Goal: Task Accomplishment & Management: Manage account settings

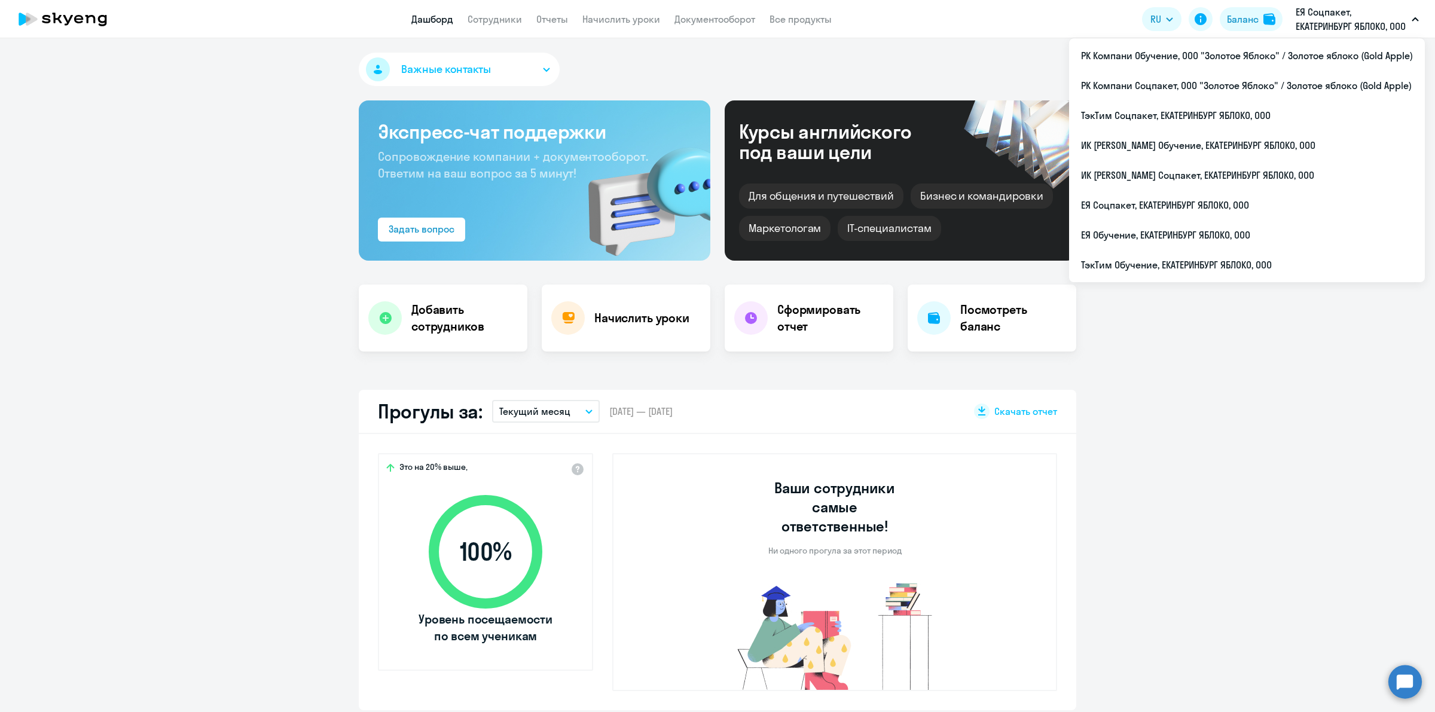
select select "30"
click at [1293, 82] on li "РК Компани Соцпакет, ООО "Золотое Яблоко" / Золотое яблоко (Gold Apple)" at bounding box center [1247, 86] width 356 height 30
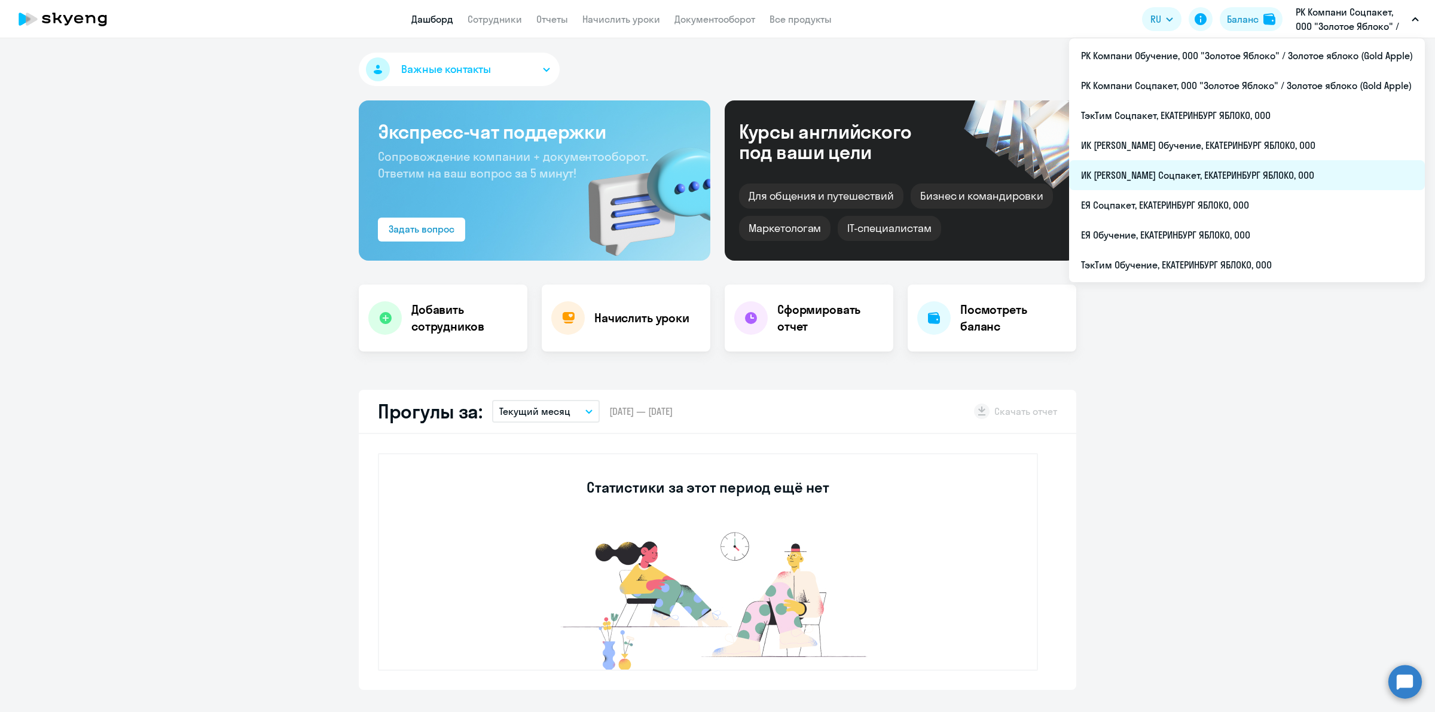
click at [1303, 172] on li "ИК [PERSON_NAME] Соцпакет, ЕКАТЕРИНБУРГ ЯБЛОКО, ООО" at bounding box center [1247, 175] width 356 height 30
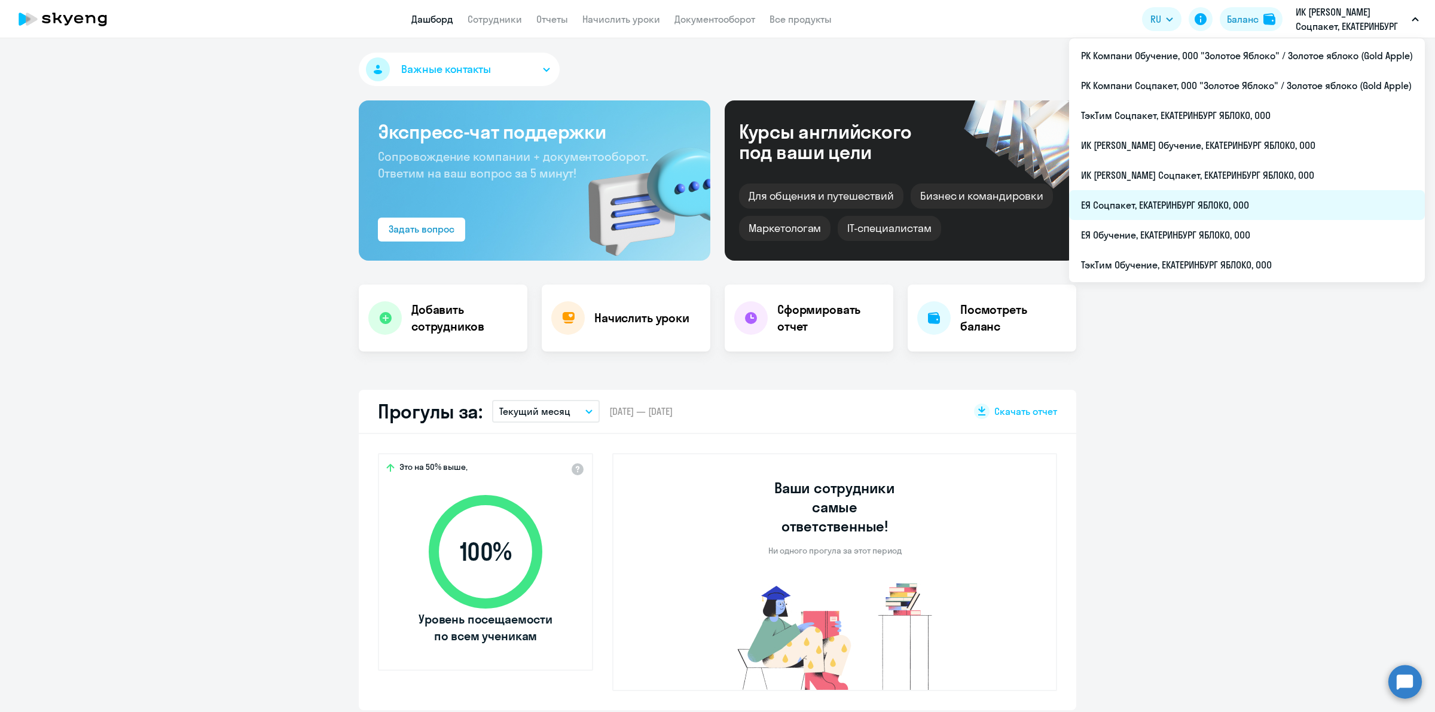
click at [1291, 206] on li "ЕЯ Соцпакет, ЕКАТЕРИНБУРГ ЯБЛОКО, ООО" at bounding box center [1247, 205] width 356 height 30
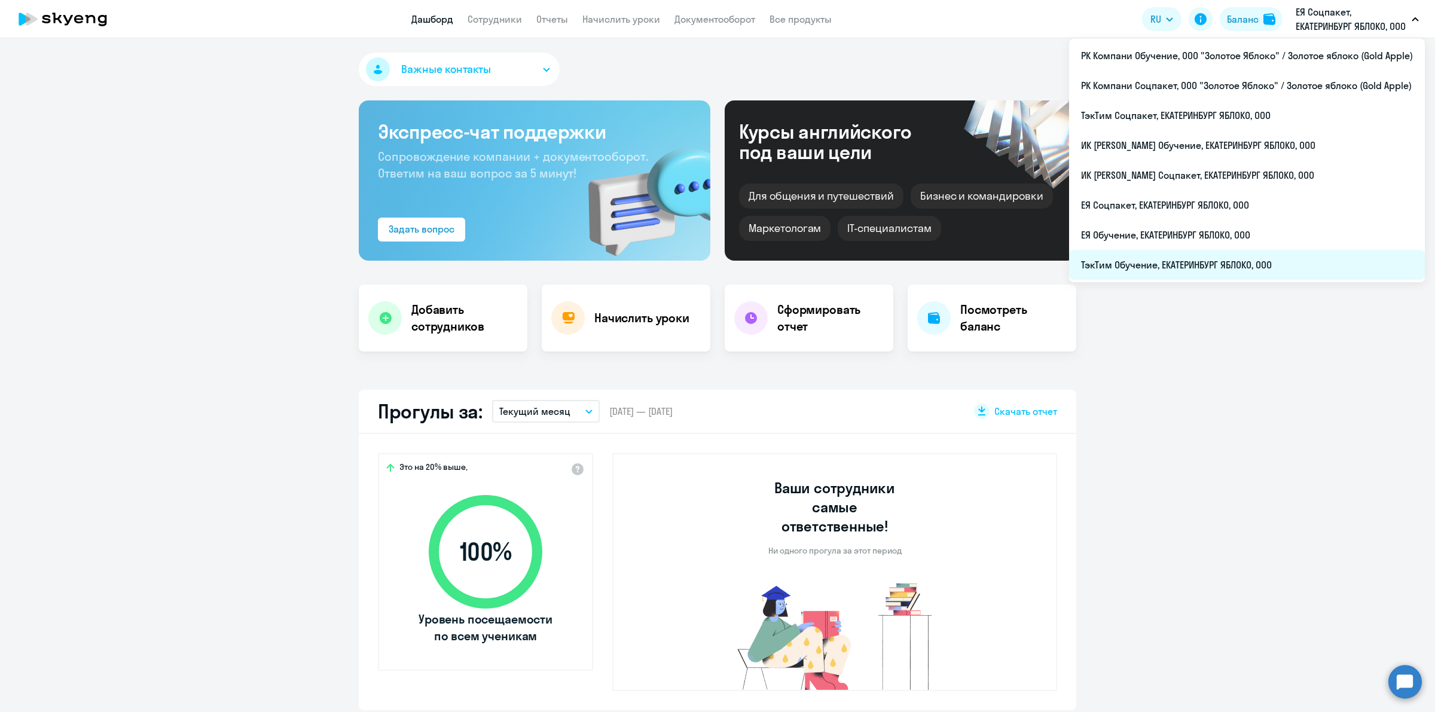
click at [1265, 254] on li "ТэкТим Обучение, ЕКАТЕРИНБУРГ ЯБЛОКО, ООО" at bounding box center [1247, 265] width 356 height 30
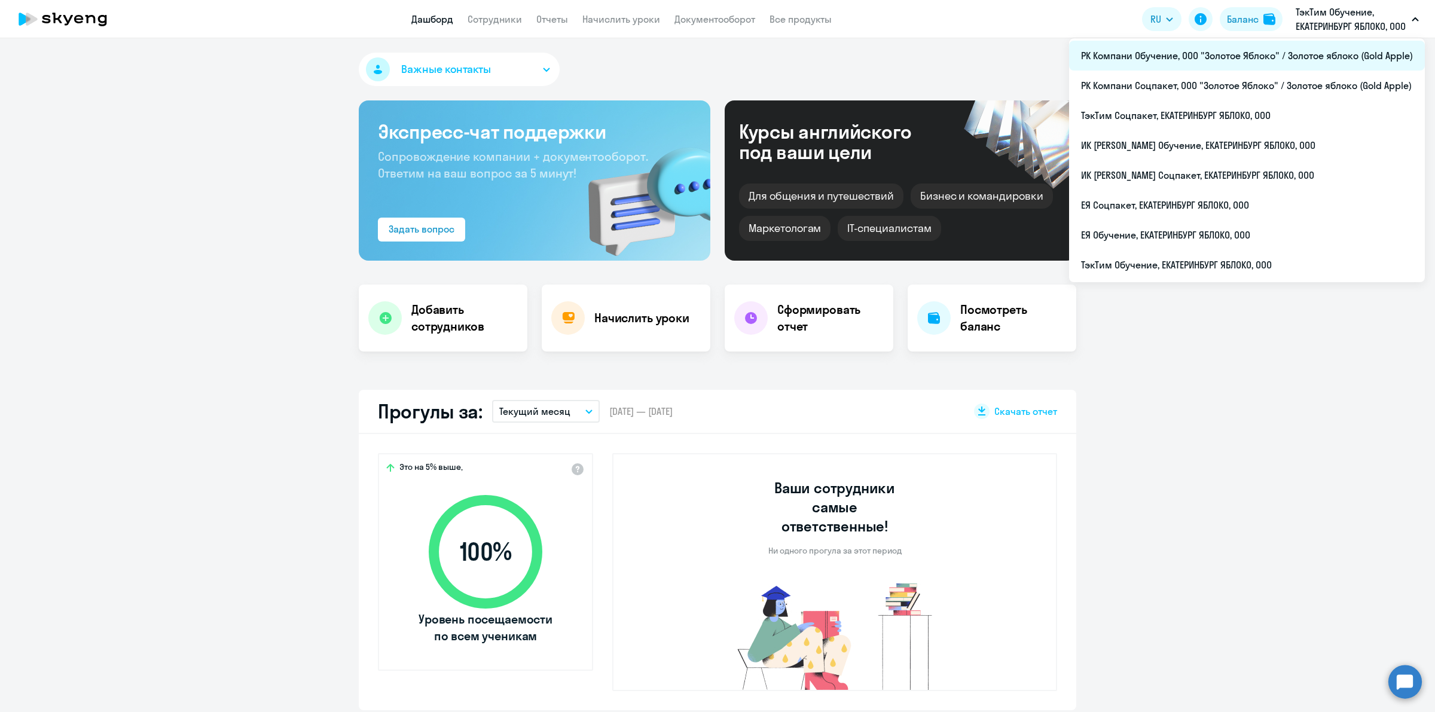
click at [1289, 57] on li "РК Компани Обучение, ООО "Золотое Яблоко" / Золотое яблоко (Gold Apple)" at bounding box center [1247, 56] width 356 height 30
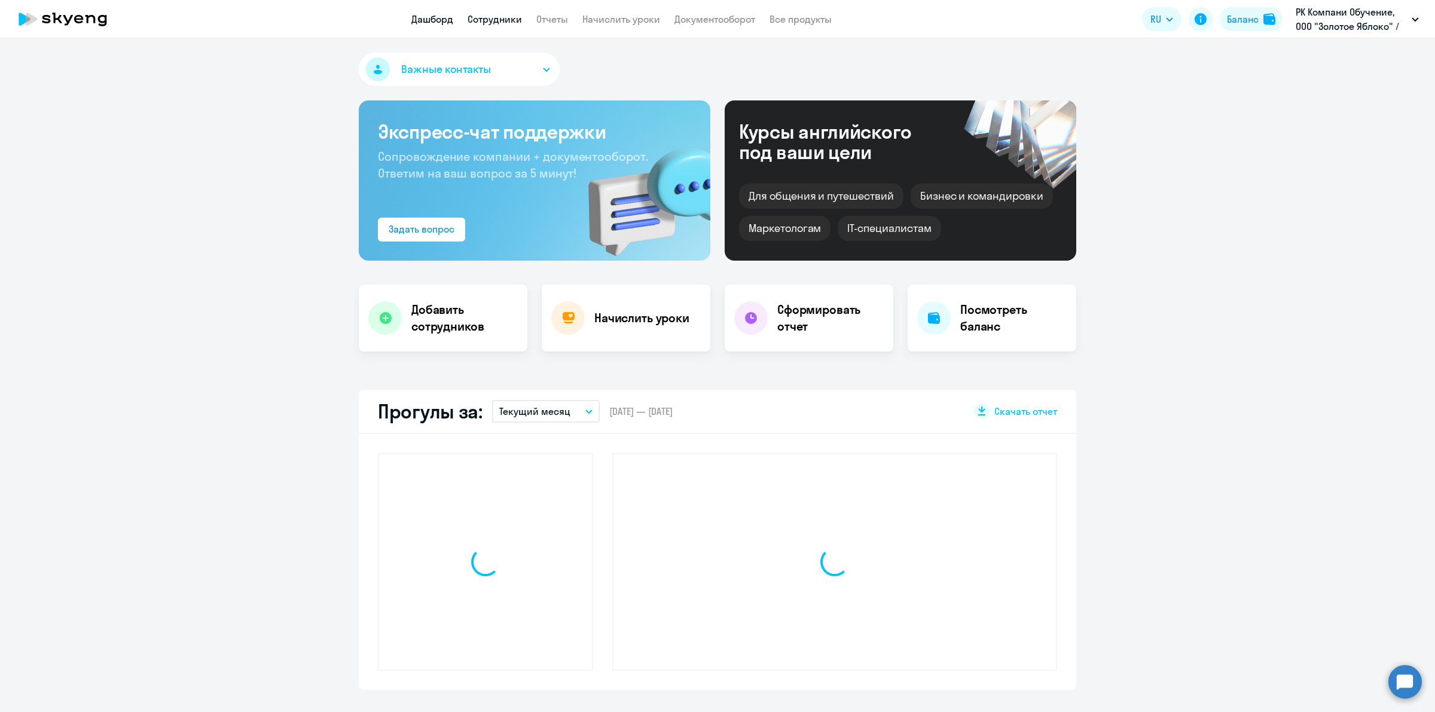
click at [504, 19] on link "Сотрудники" at bounding box center [494, 19] width 54 height 12
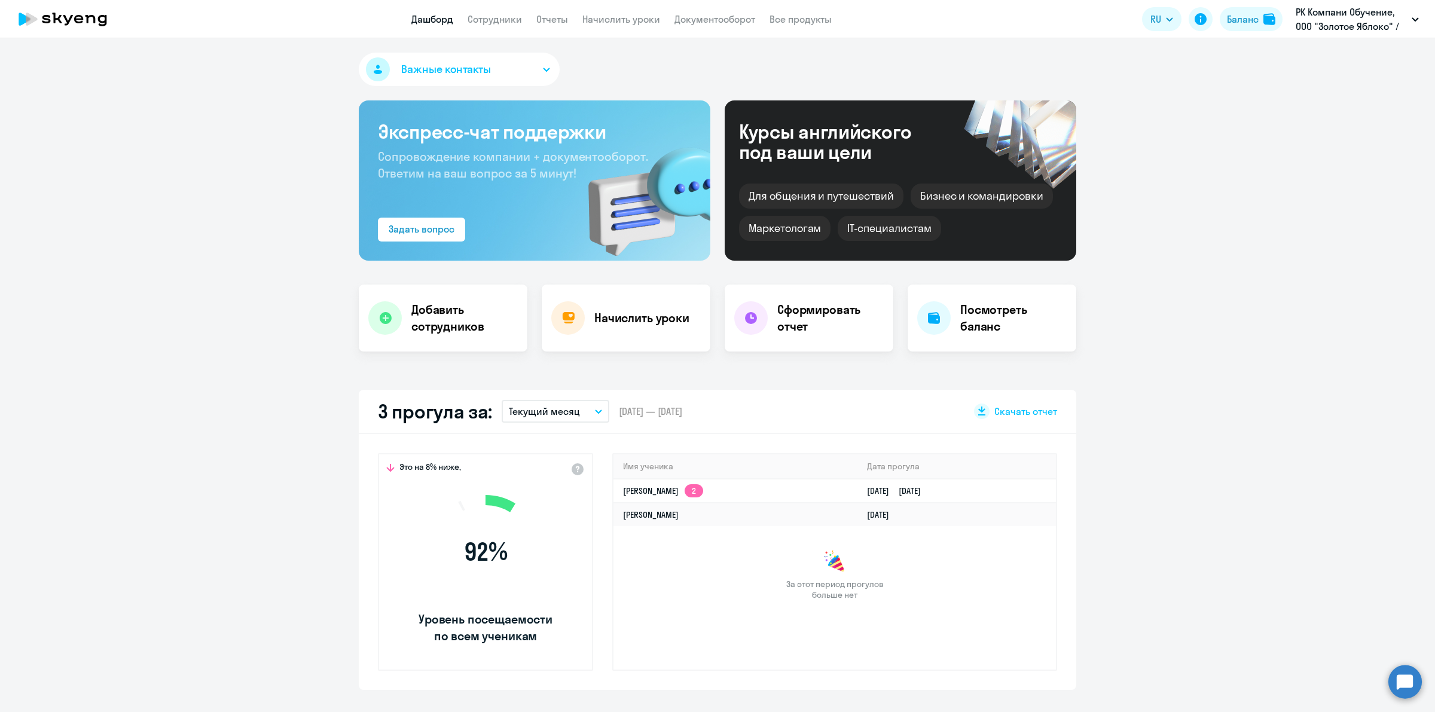
select select "30"
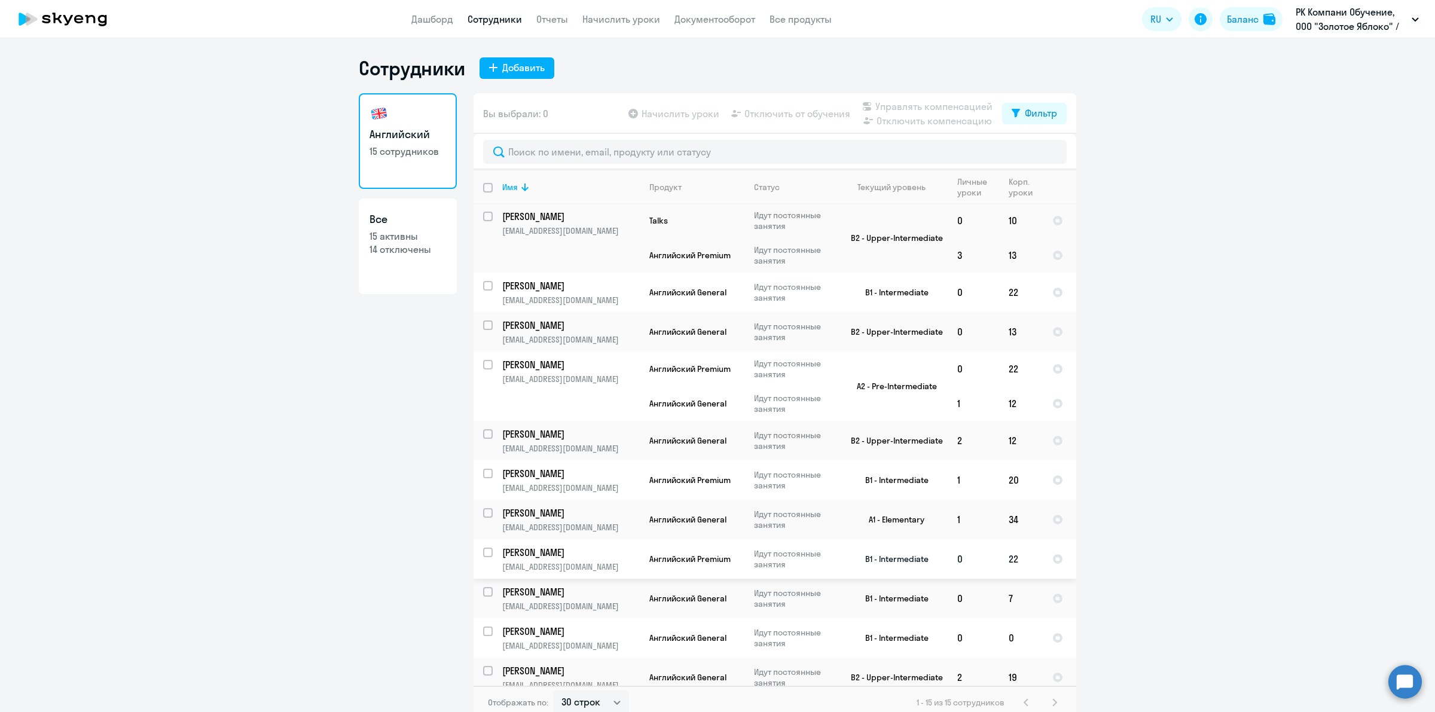
scroll to position [192, 0]
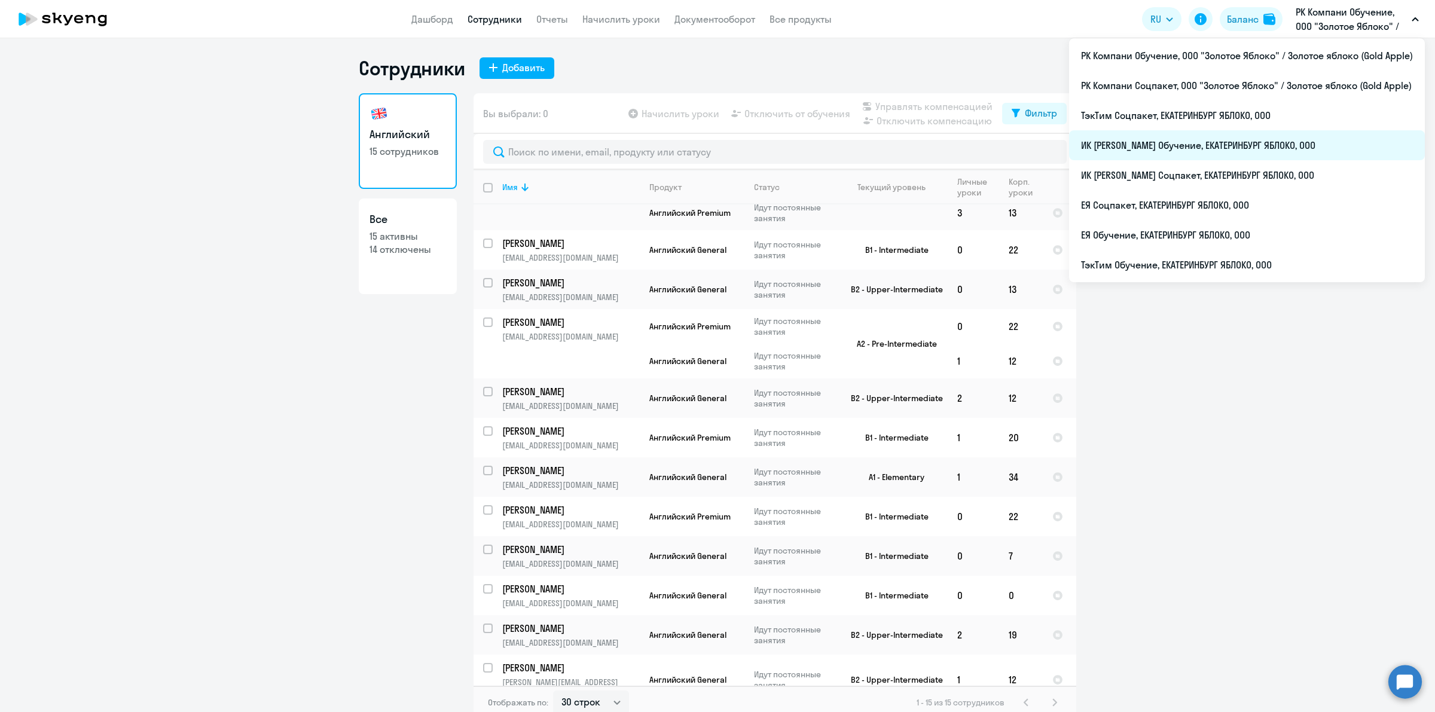
click at [1232, 143] on li "ИК [PERSON_NAME] Обучение, ЕКАТЕРИНБУРГ ЯБЛОКО, ООО" at bounding box center [1247, 145] width 356 height 30
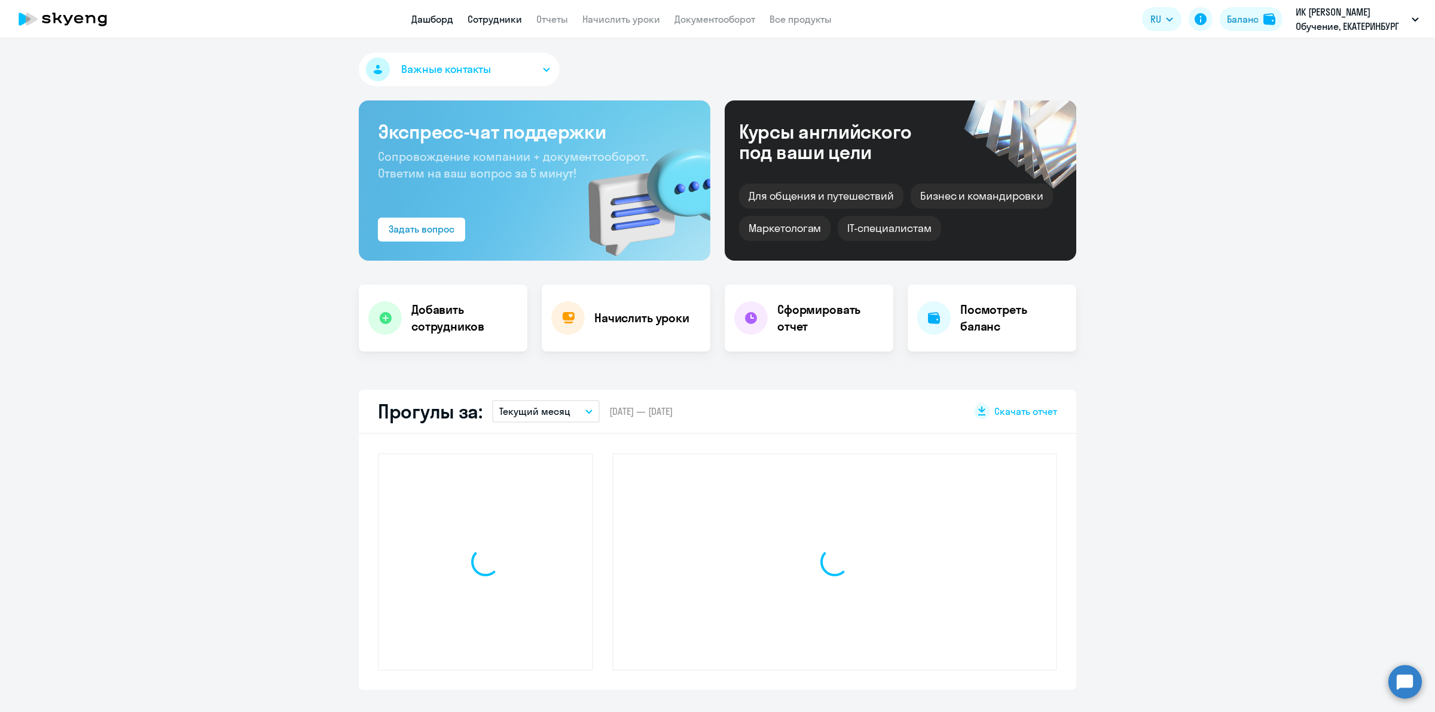
drag, startPoint x: 495, startPoint y: 17, endPoint x: 694, endPoint y: 25, distance: 199.2
click at [494, 17] on link "Сотрудники" at bounding box center [494, 19] width 54 height 12
select select "30"
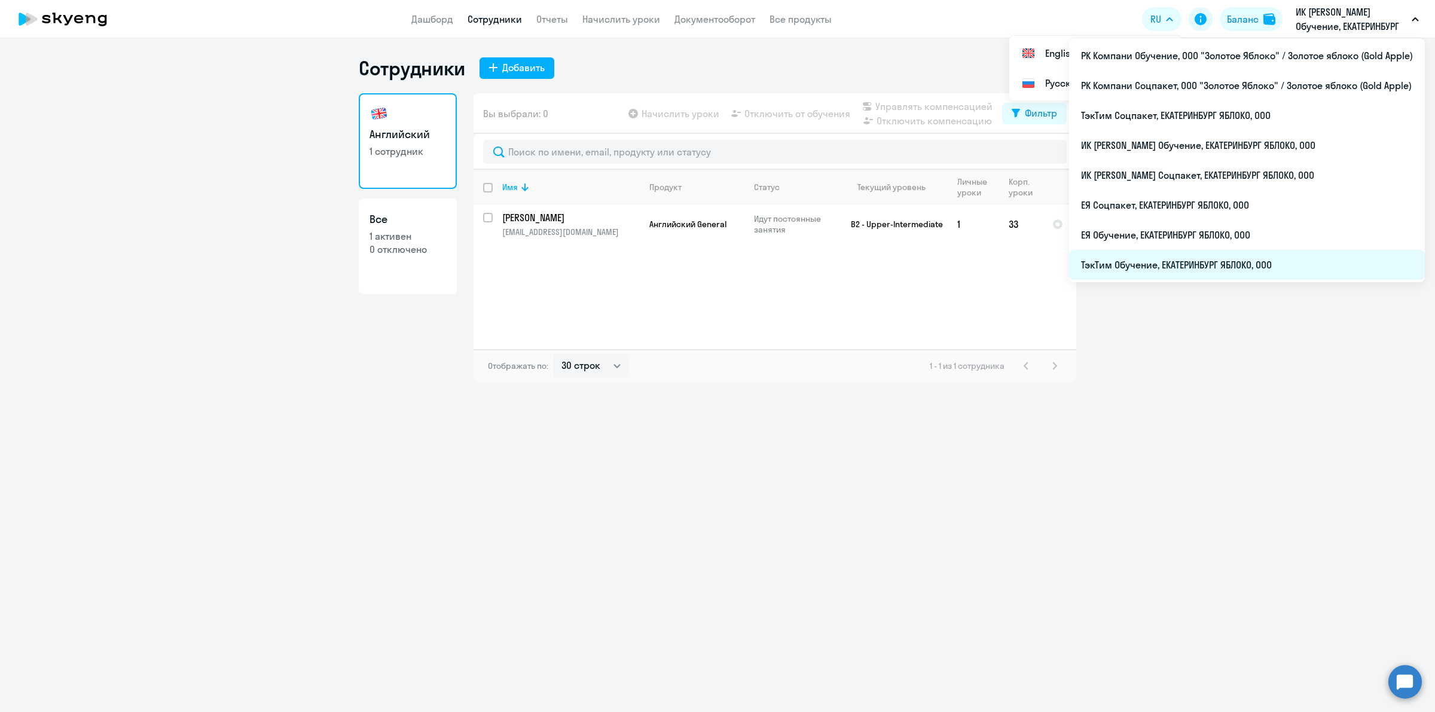
click at [1256, 267] on li "ТэкТим Обучение, ЕКАТЕРИНБУРГ ЯБЛОКО, ООО" at bounding box center [1247, 265] width 356 height 30
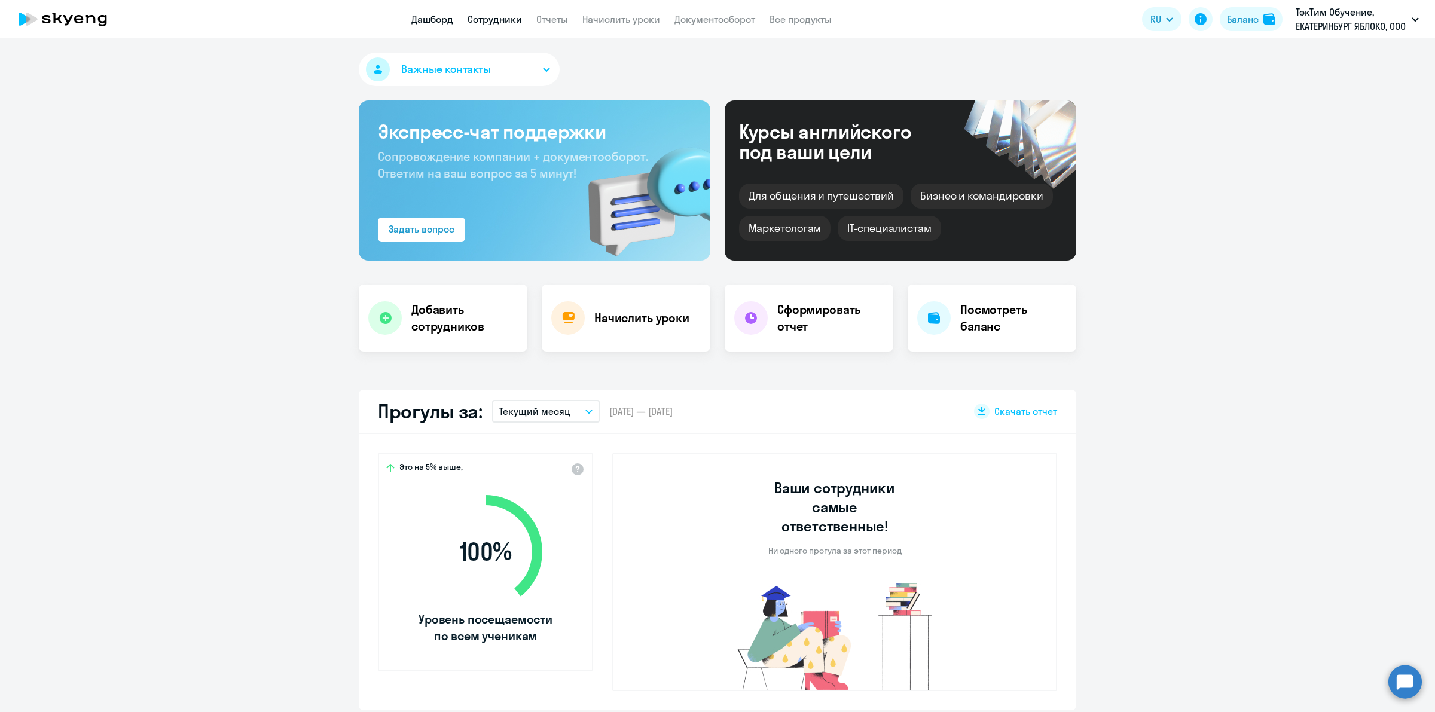
click at [505, 19] on link "Сотрудники" at bounding box center [494, 19] width 54 height 12
select select "30"
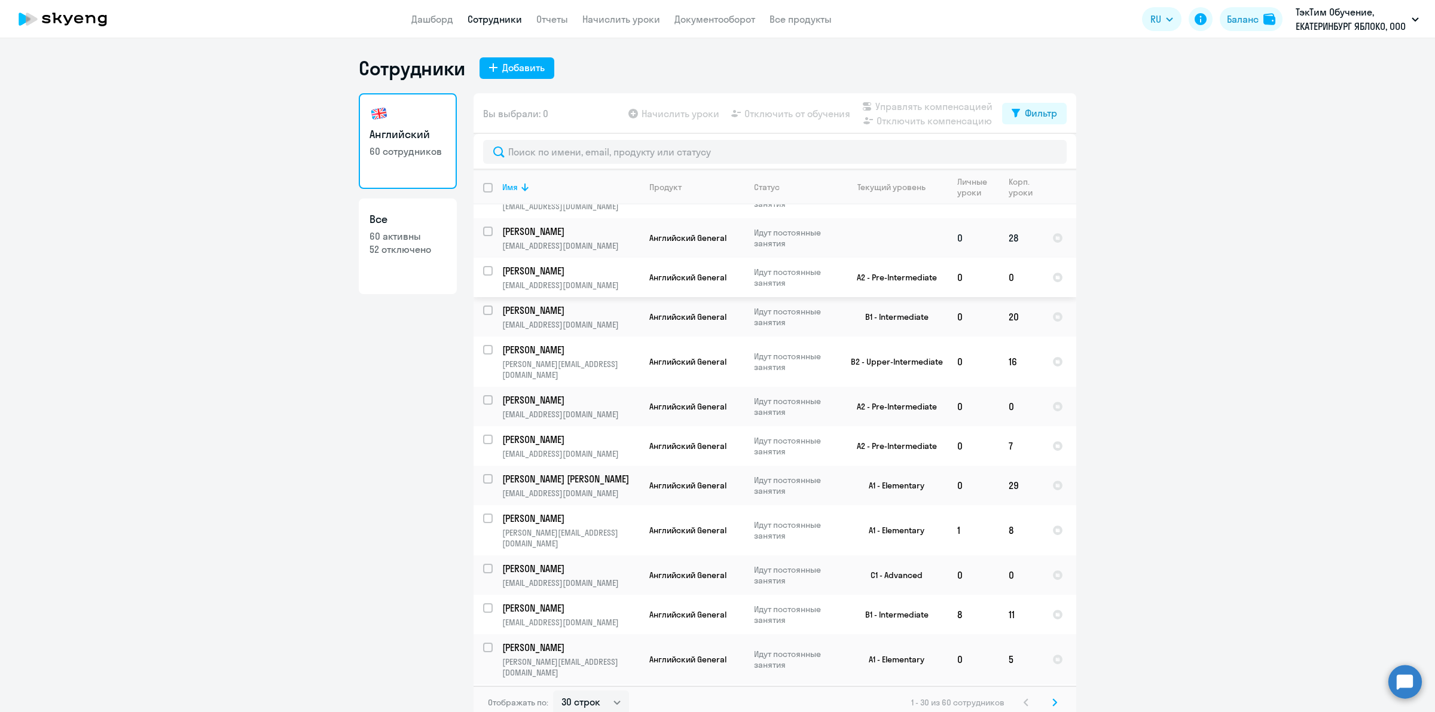
scroll to position [198, 0]
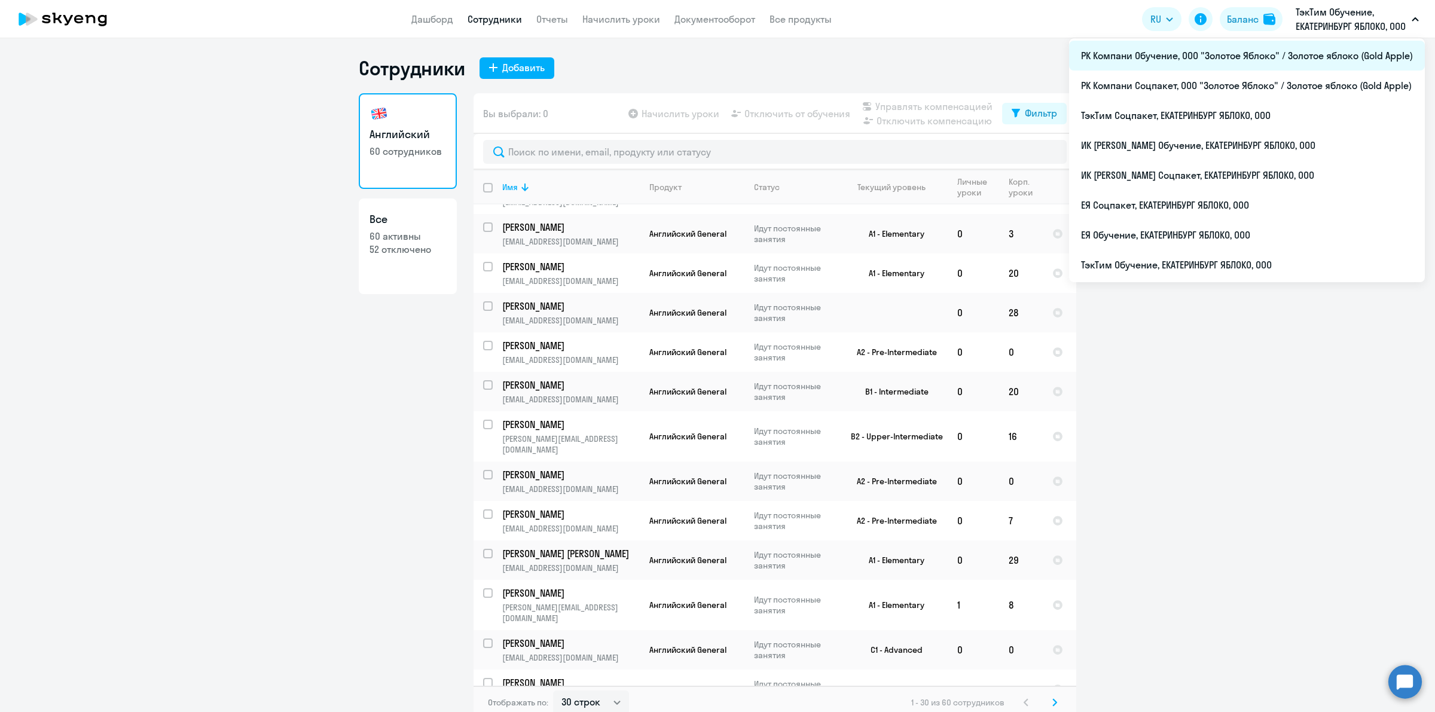
click at [1291, 55] on li "РК Компани Обучение, ООО "Золотое Яблоко" / Золотое яблоко (Gold Apple)" at bounding box center [1247, 56] width 356 height 30
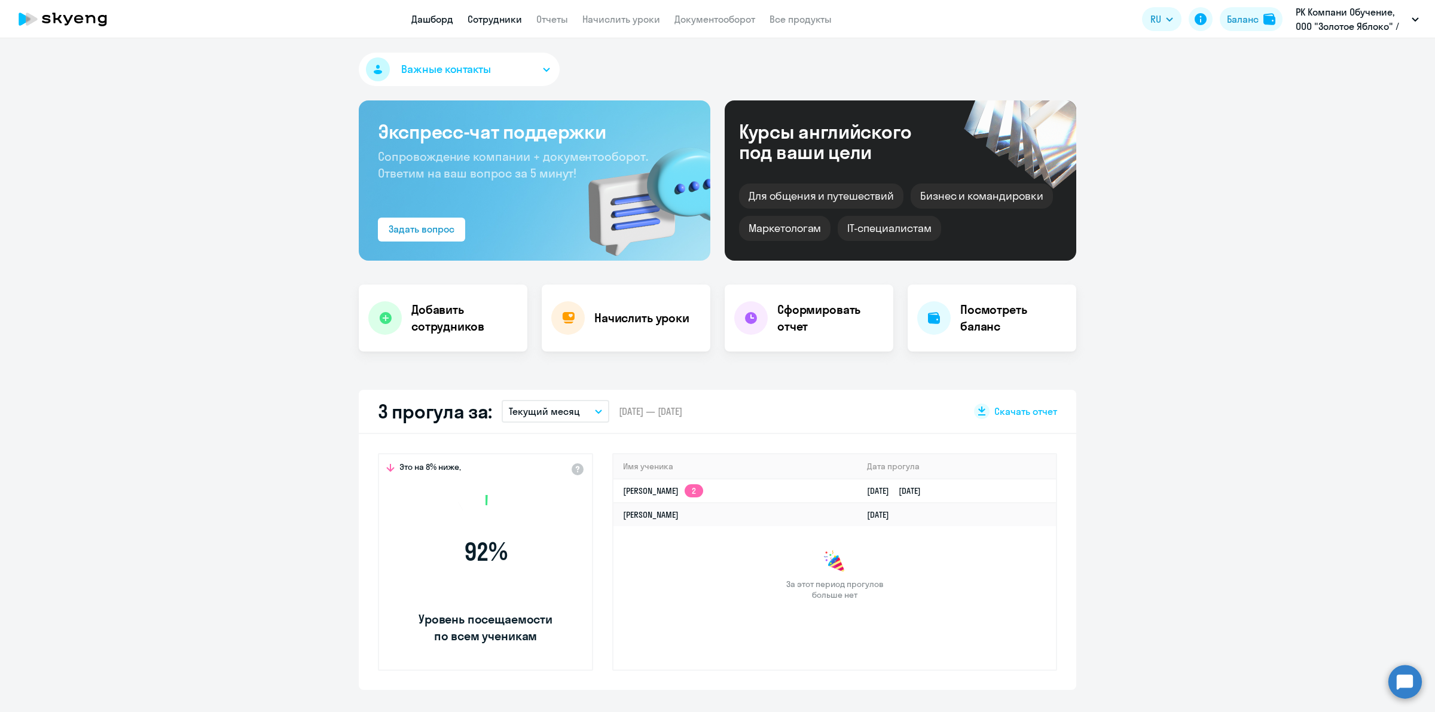
click at [521, 19] on link "Сотрудники" at bounding box center [494, 19] width 54 height 12
select select "30"
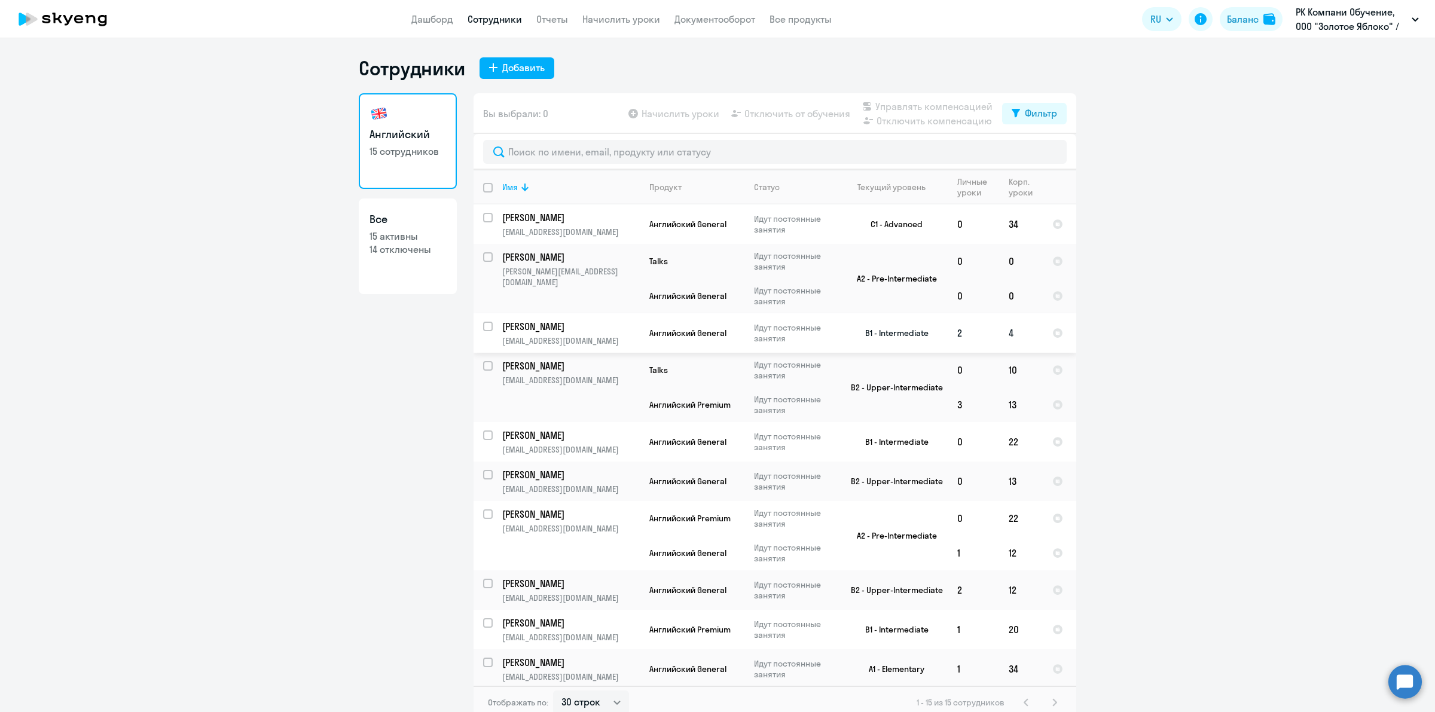
click at [955, 332] on td "2" at bounding box center [972, 332] width 51 height 39
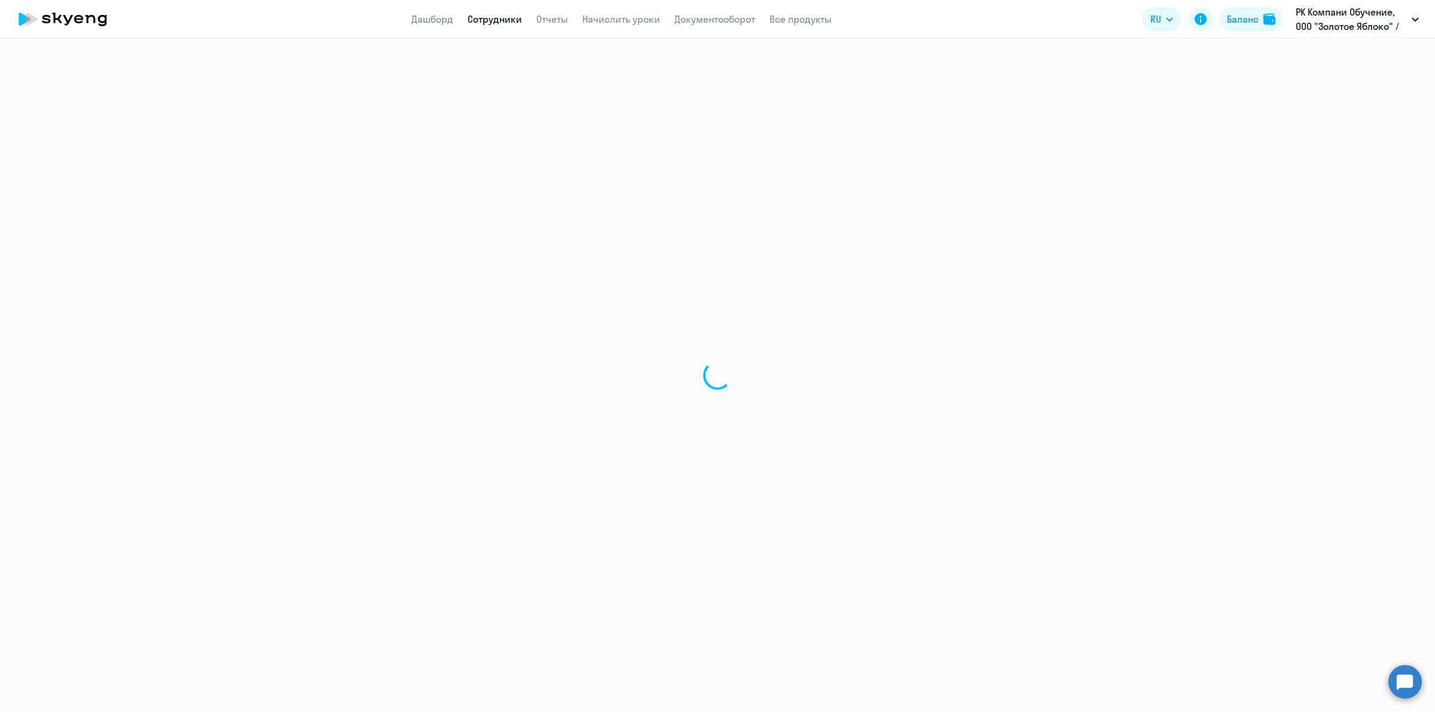
select select "english"
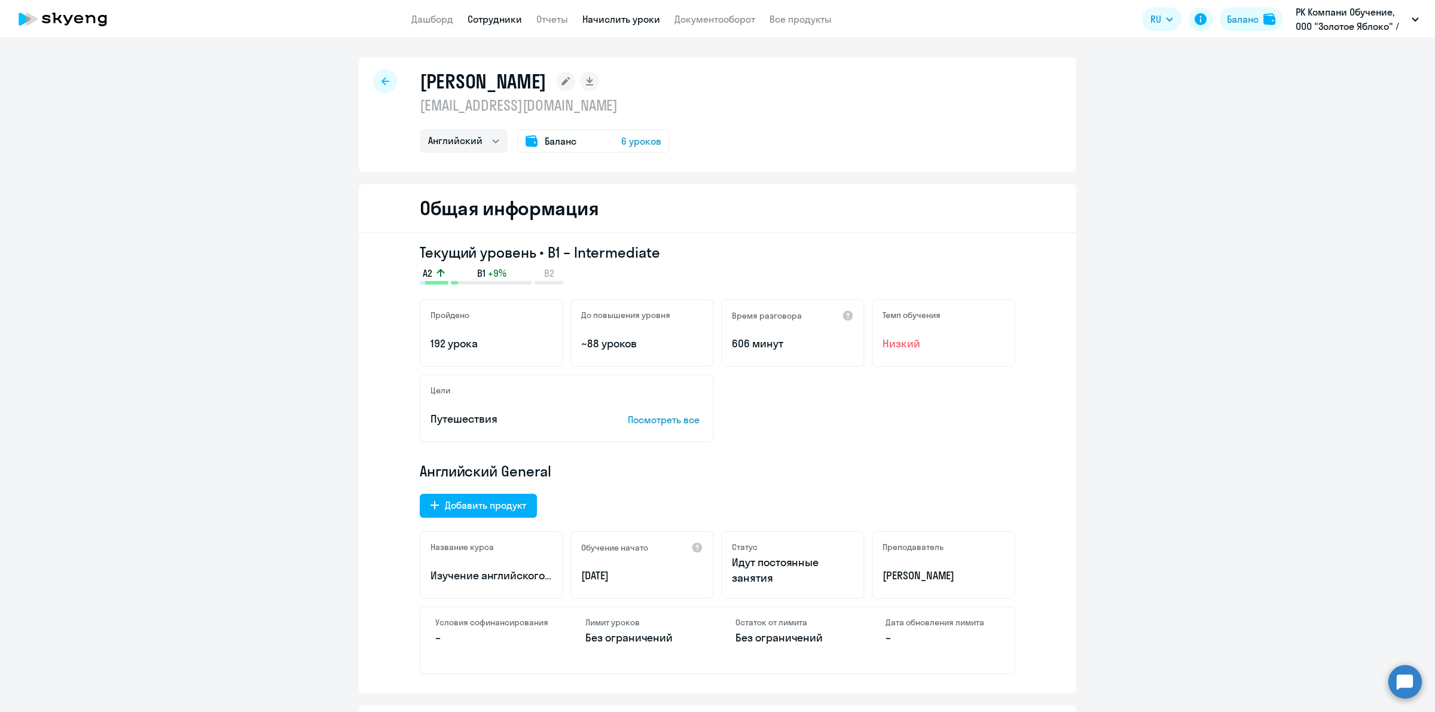
click at [640, 16] on link "Начислить уроки" at bounding box center [621, 19] width 78 height 12
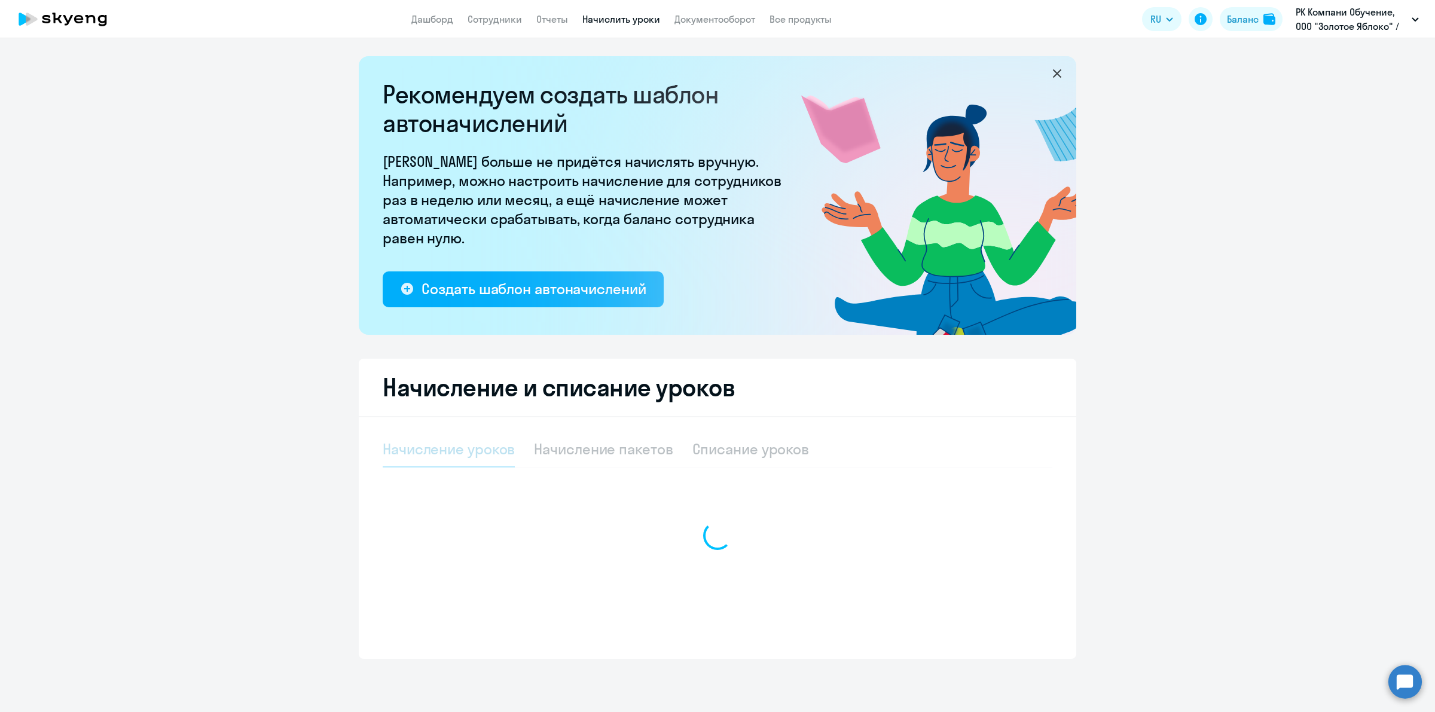
select select "10"
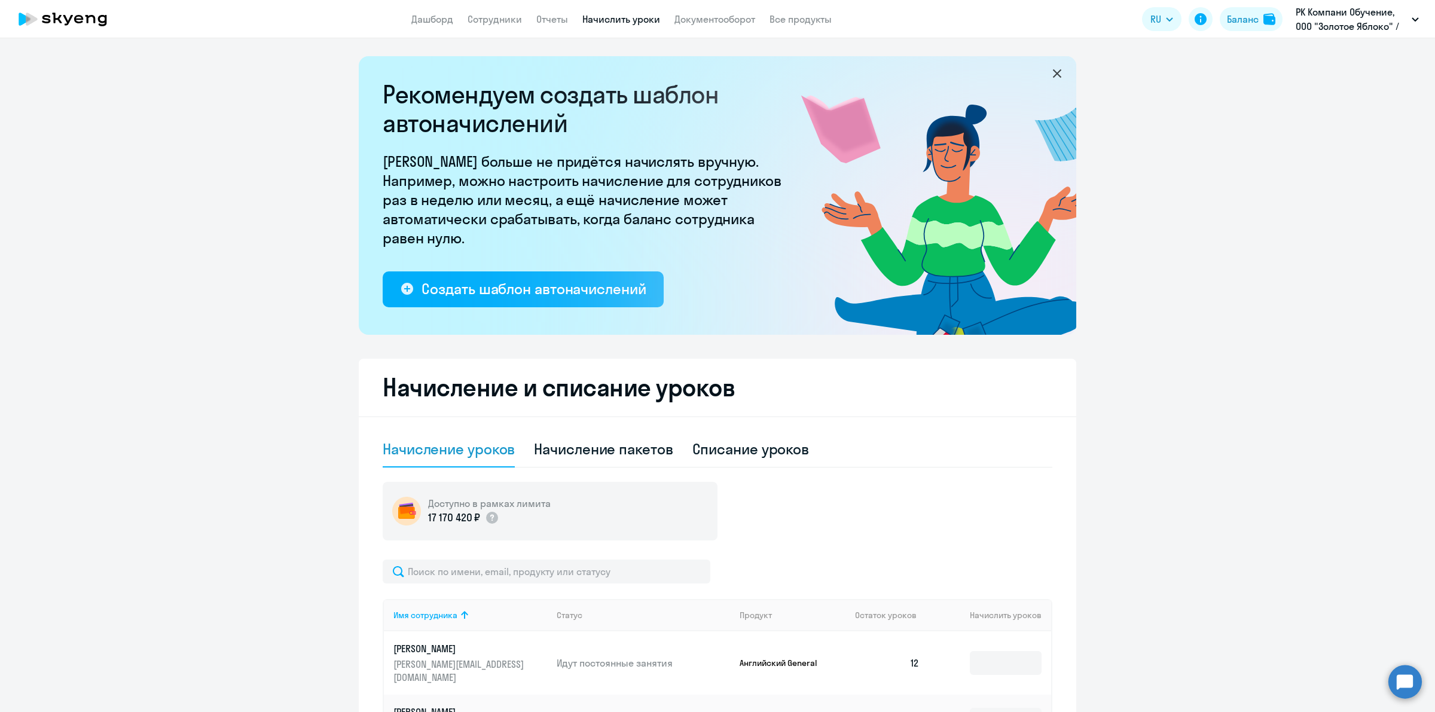
click at [632, 449] on div "Начисление пакетов" at bounding box center [603, 448] width 139 height 19
select select "10"
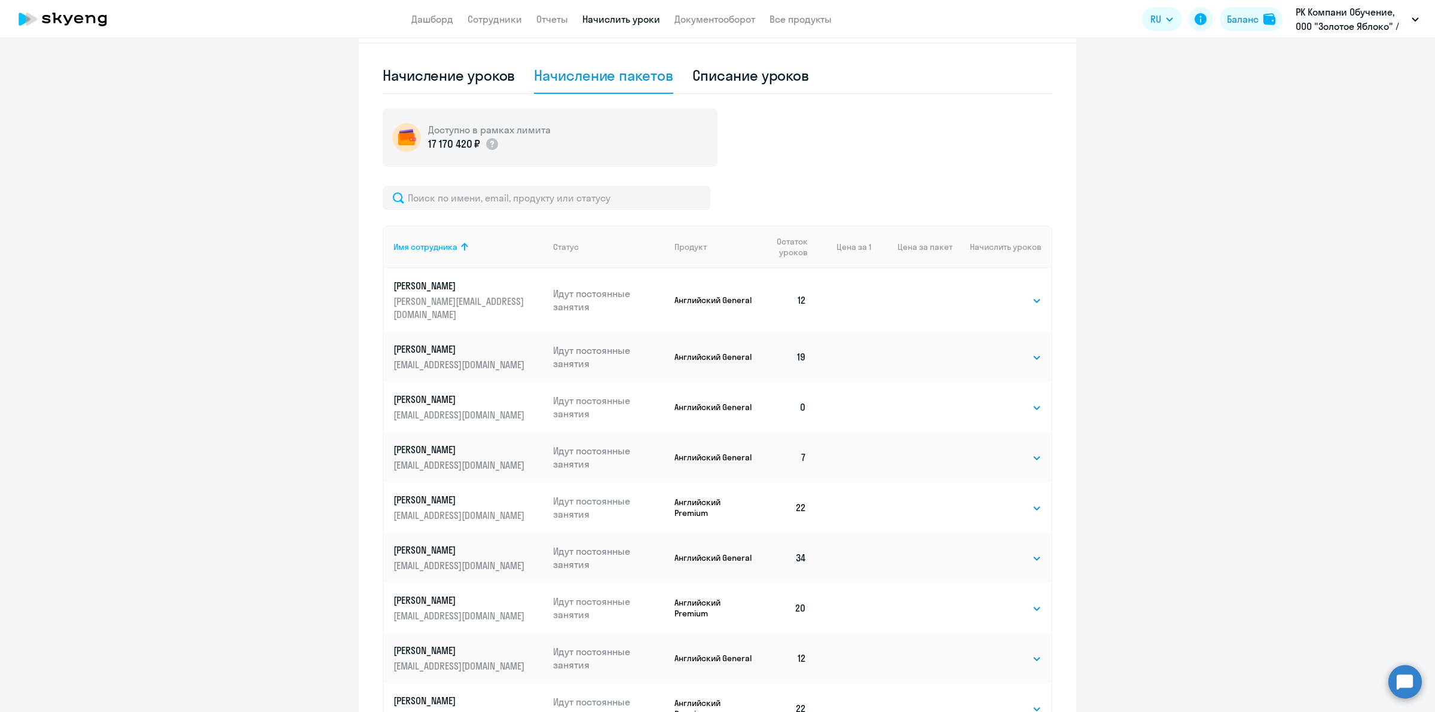
scroll to position [448, 0]
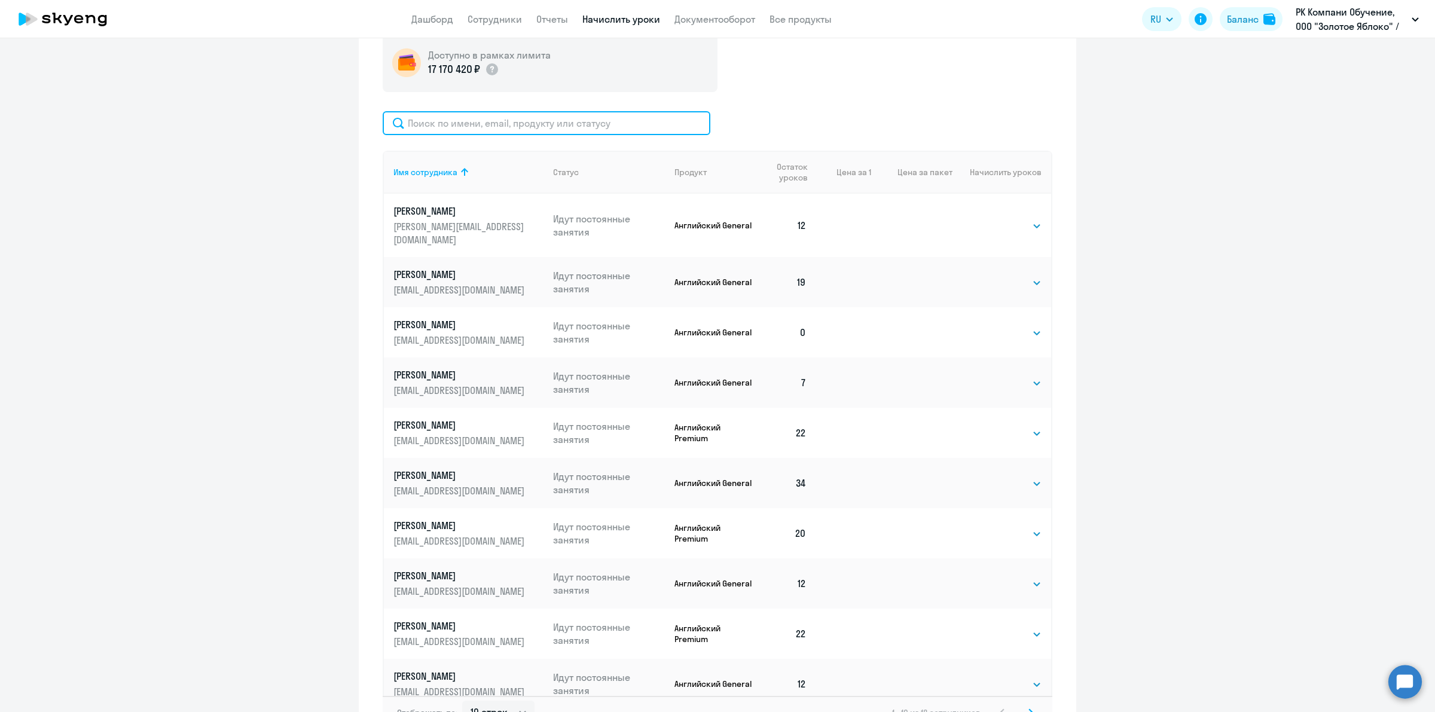
click at [568, 118] on input "text" at bounding box center [547, 123] width 328 height 24
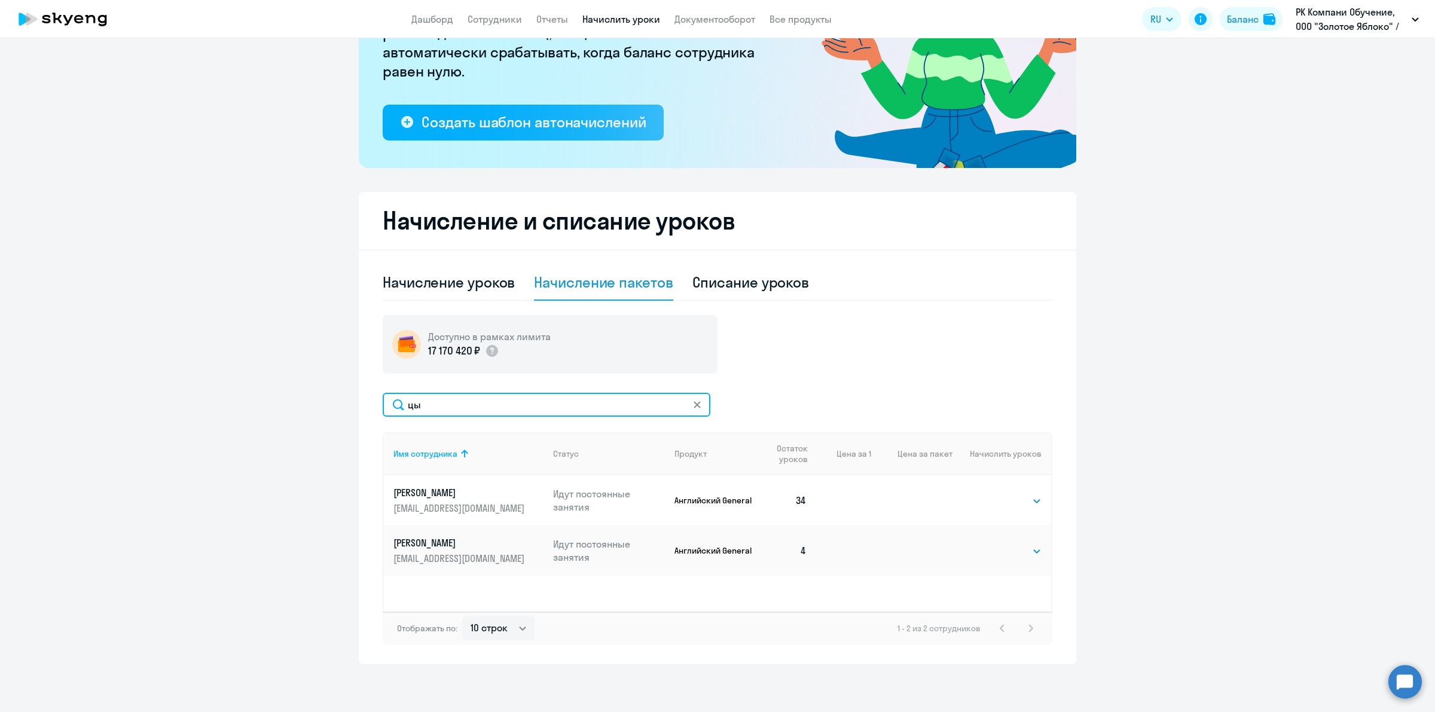
scroll to position [166, 0]
type input "цы"
click at [1010, 550] on select "Выбрать 4 8 16 32 64 96 128" at bounding box center [1016, 552] width 49 height 14
select select "32"
click at [992, 545] on select "Выбрать 4 8 16 32 64 96 128" at bounding box center [1016, 552] width 49 height 14
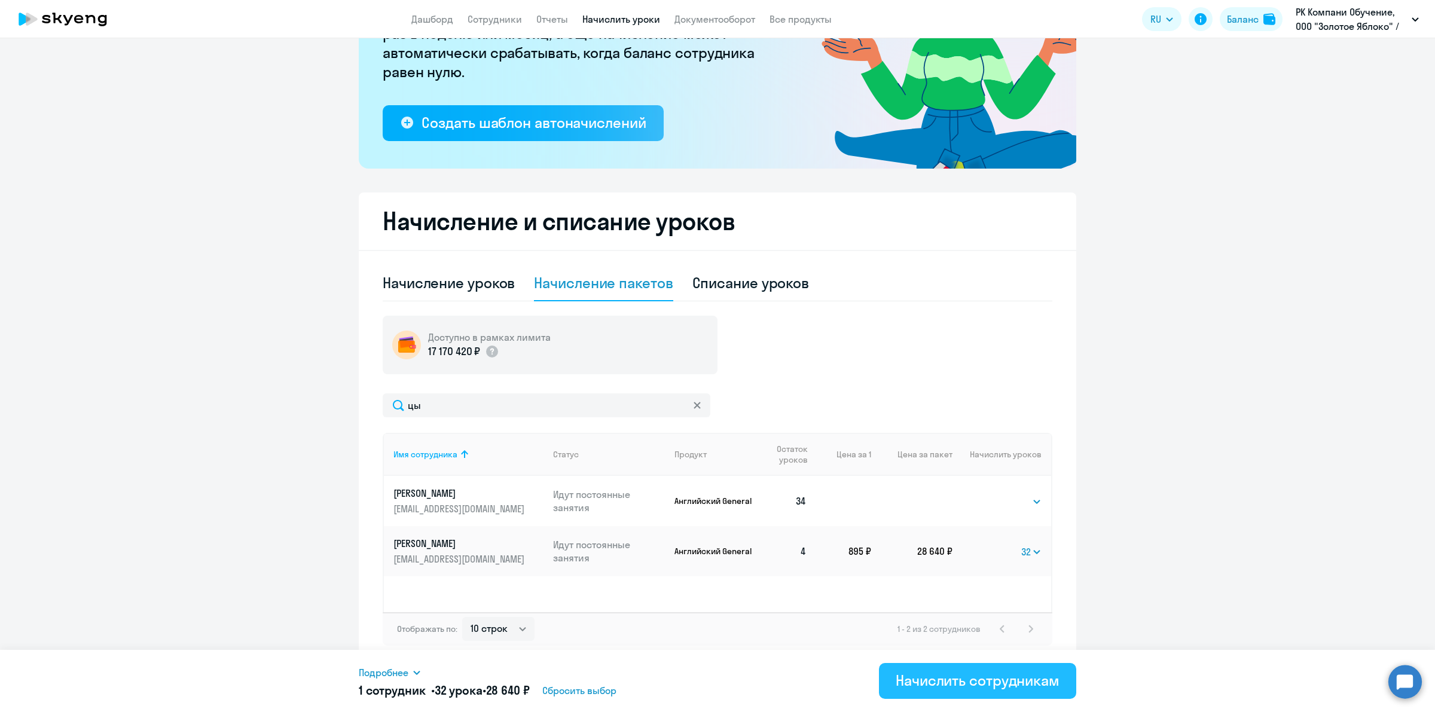
click at [966, 683] on div "Начислить сотрудникам" at bounding box center [977, 680] width 164 height 19
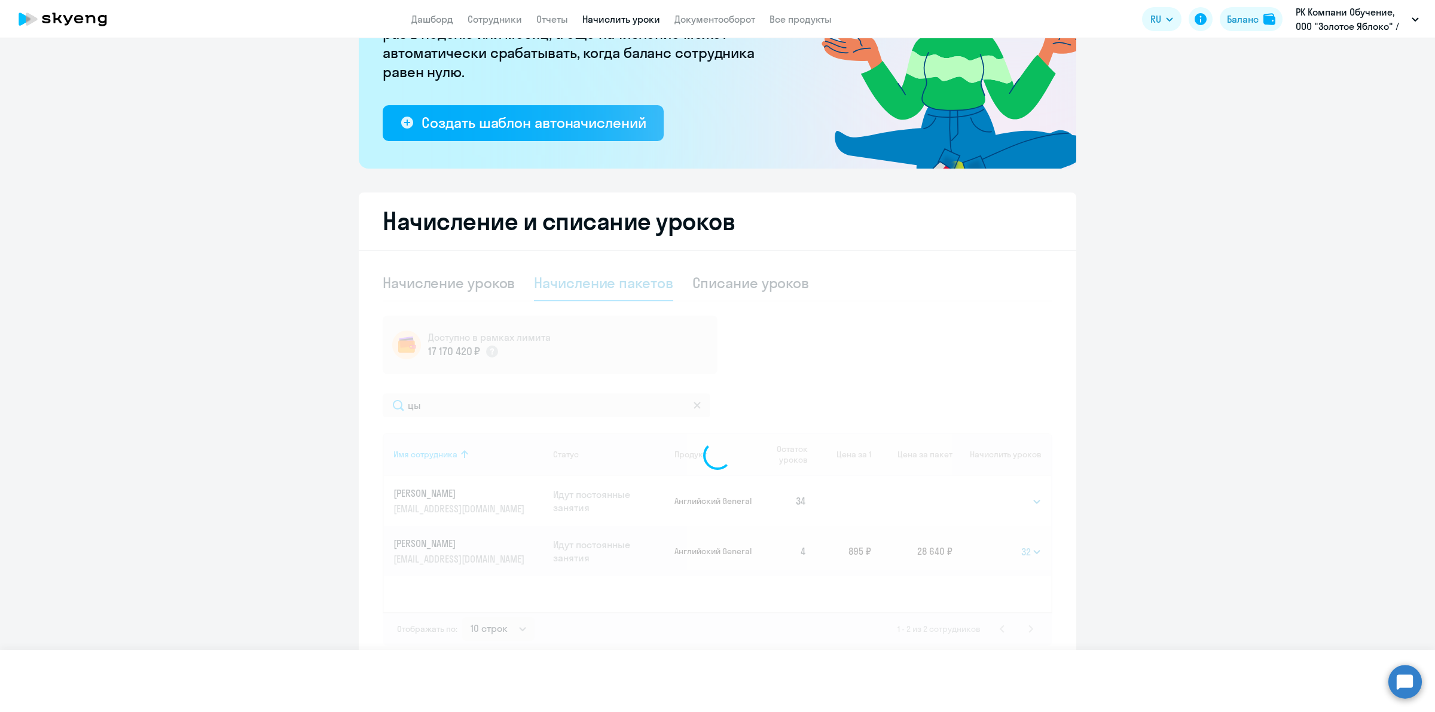
select select
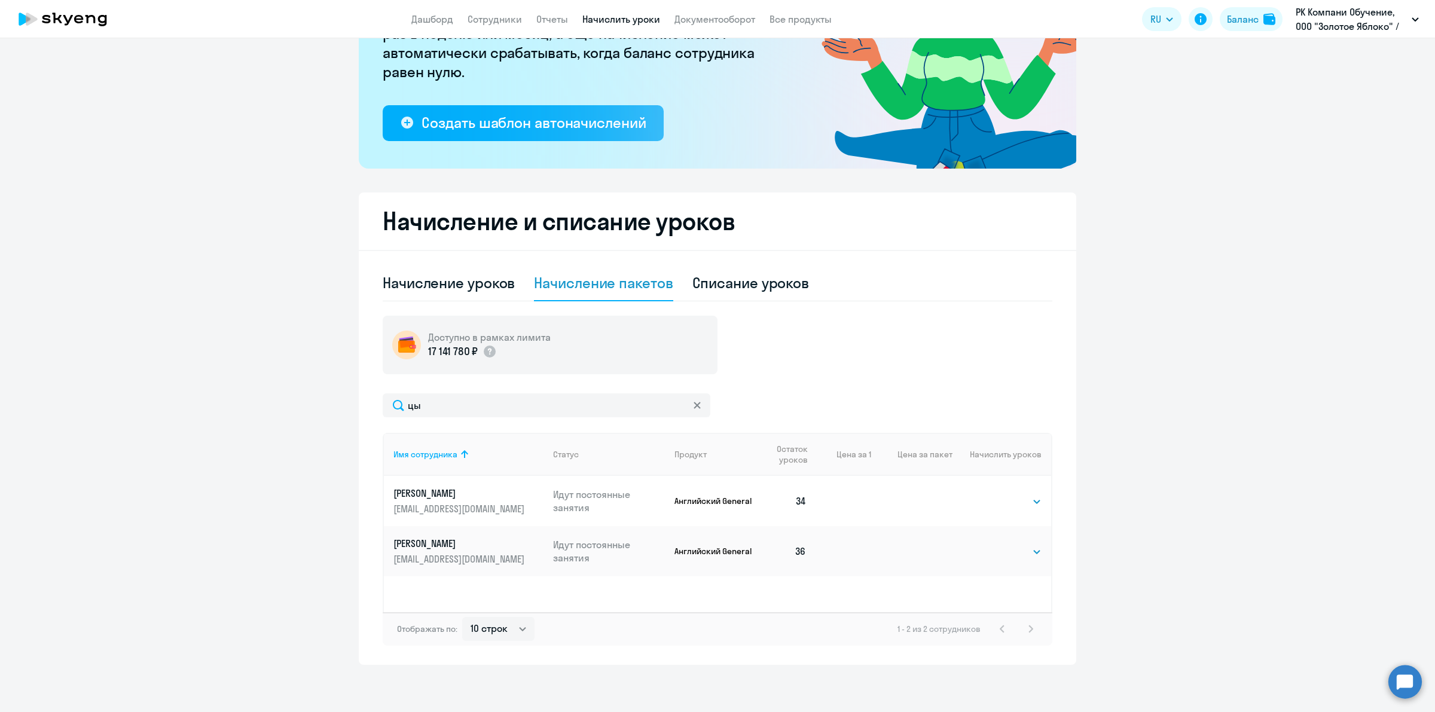
scroll to position [0, 0]
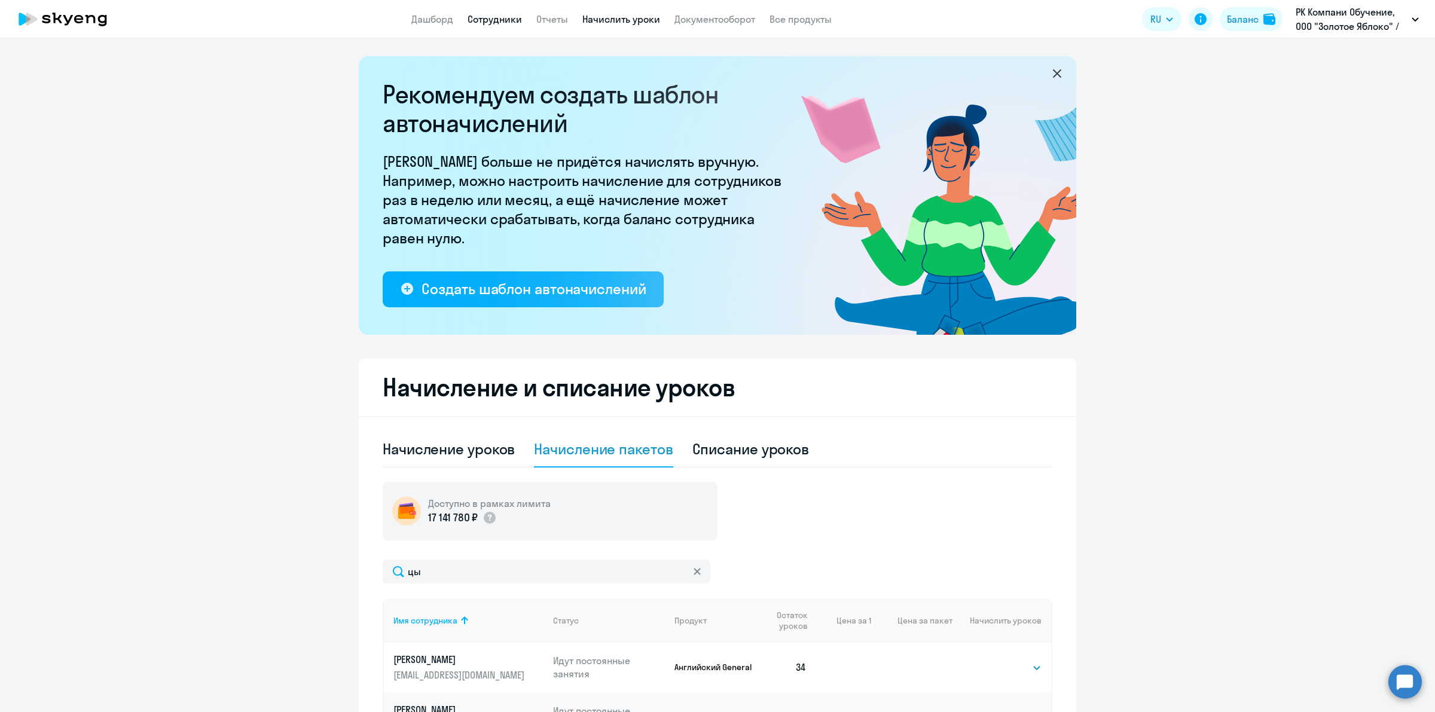
click at [501, 19] on link "Сотрудники" at bounding box center [494, 19] width 54 height 12
select select "30"
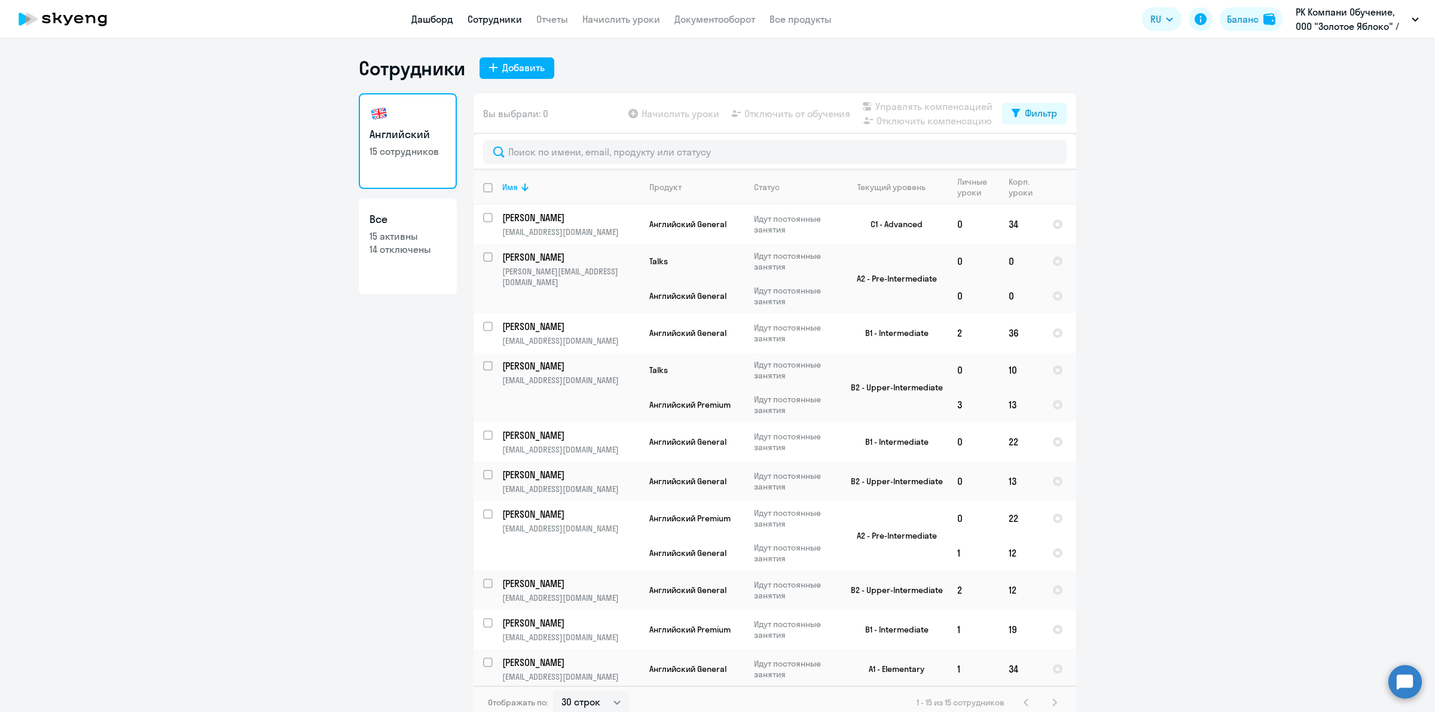
click at [427, 22] on link "Дашборд" at bounding box center [432, 19] width 42 height 12
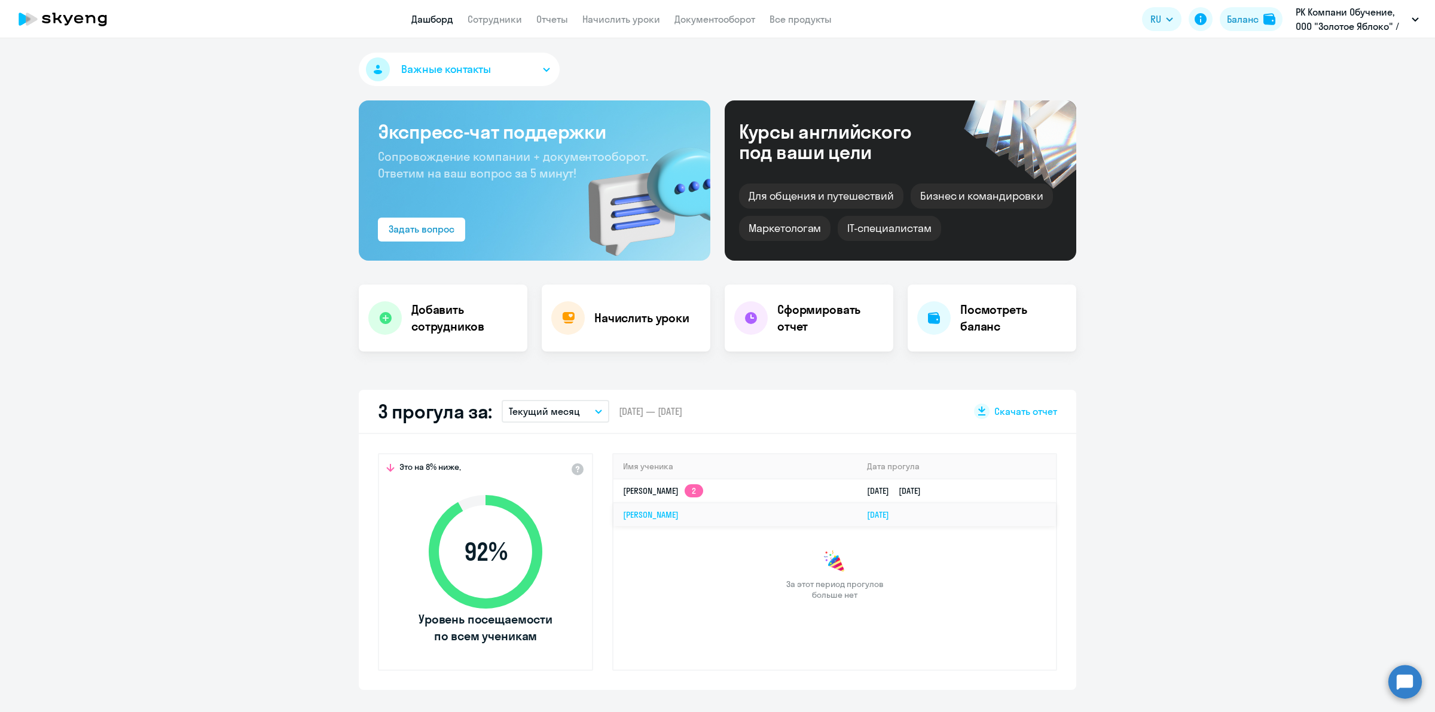
select select "30"
drag, startPoint x: 909, startPoint y: 572, endPoint x: 765, endPoint y: 588, distance: 144.9
